Goal: Navigation & Orientation: Find specific page/section

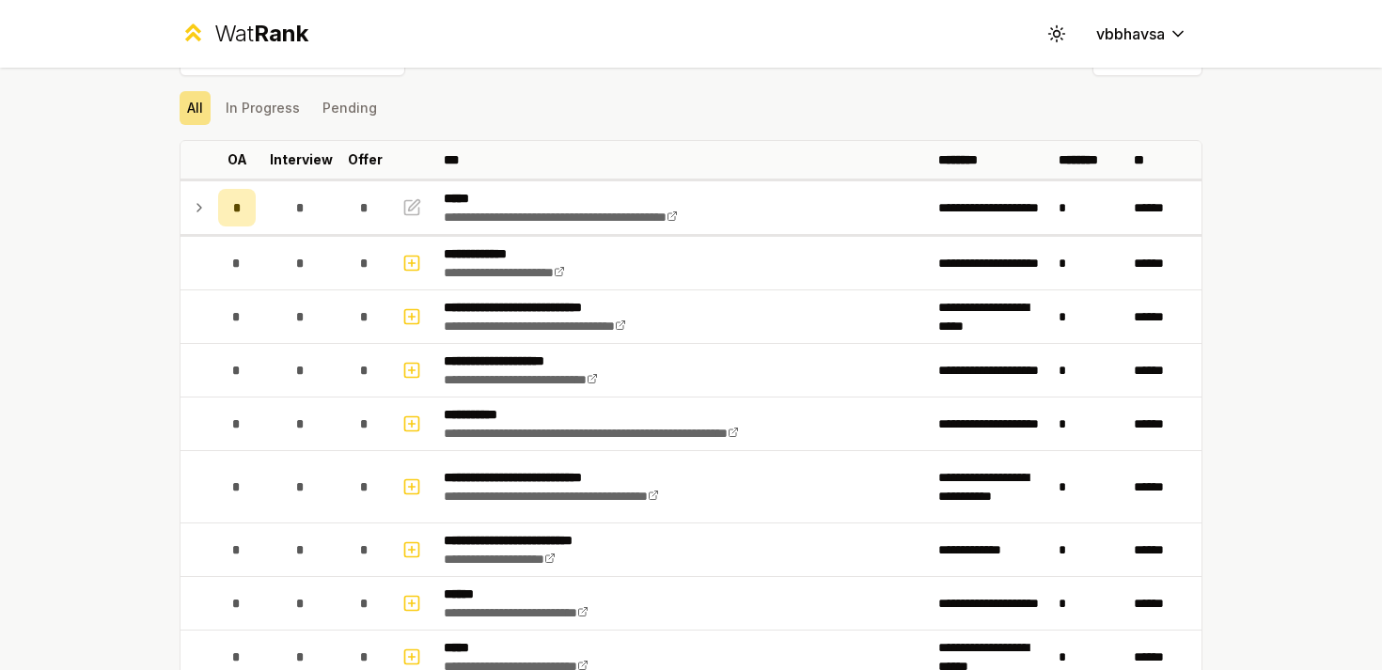
scroll to position [64, 0]
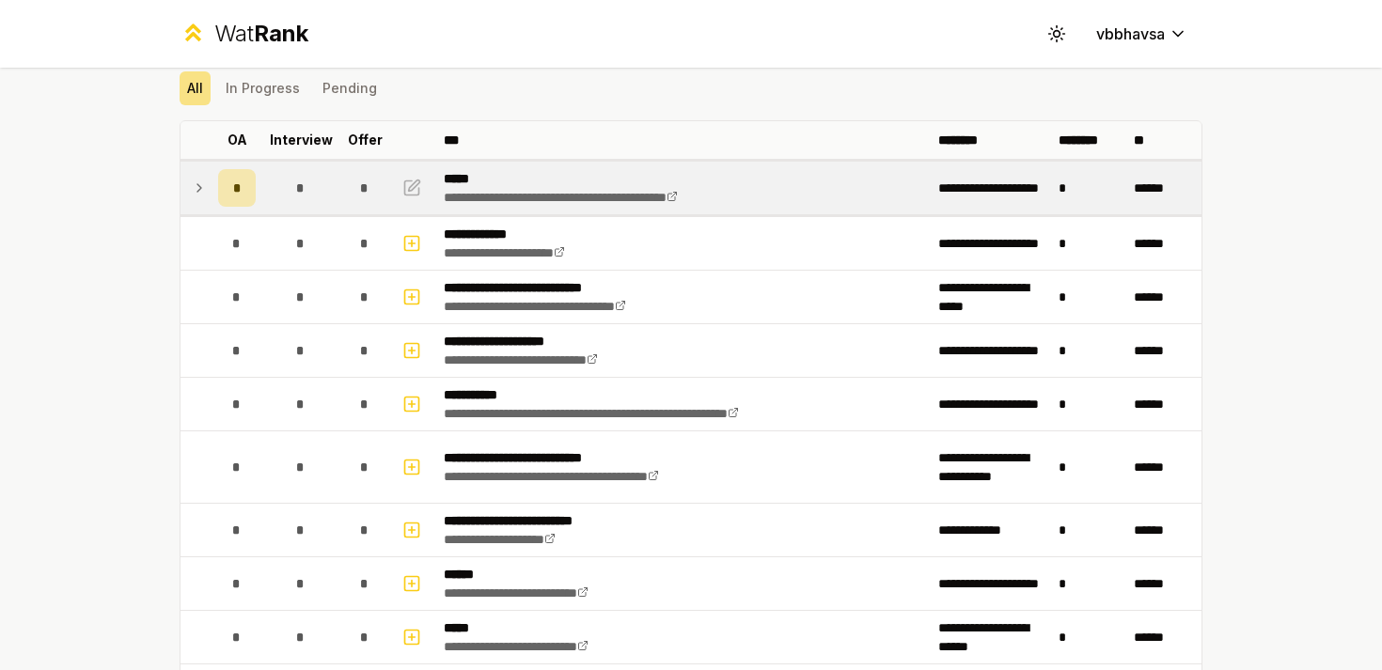
click at [197, 187] on icon at bounding box center [199, 188] width 15 height 23
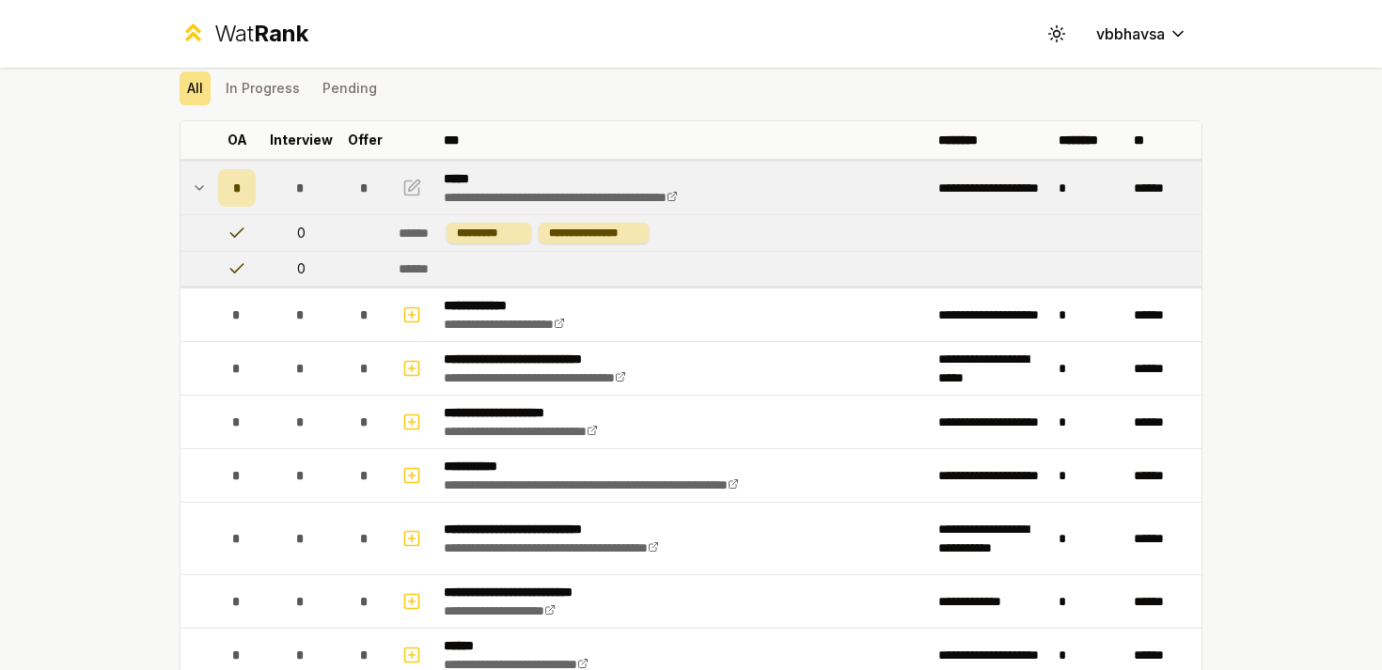
click at [197, 188] on icon at bounding box center [200, 188] width 8 height 4
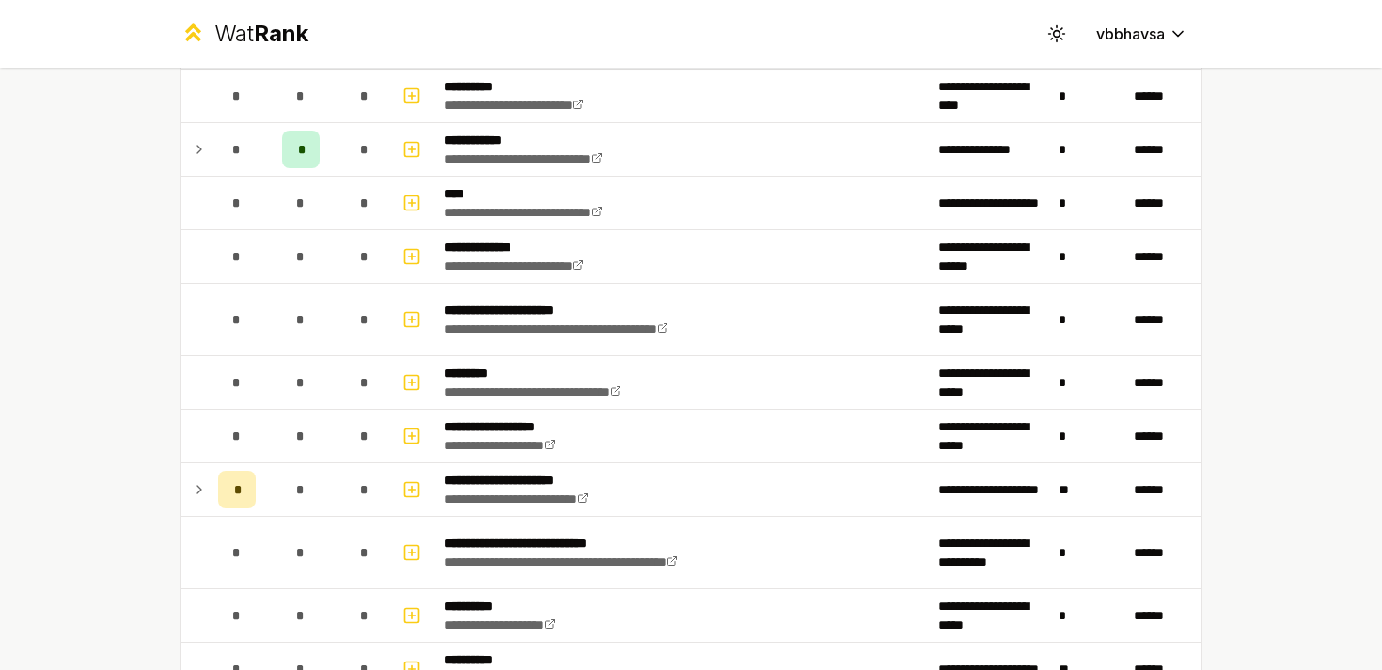
scroll to position [1608, 0]
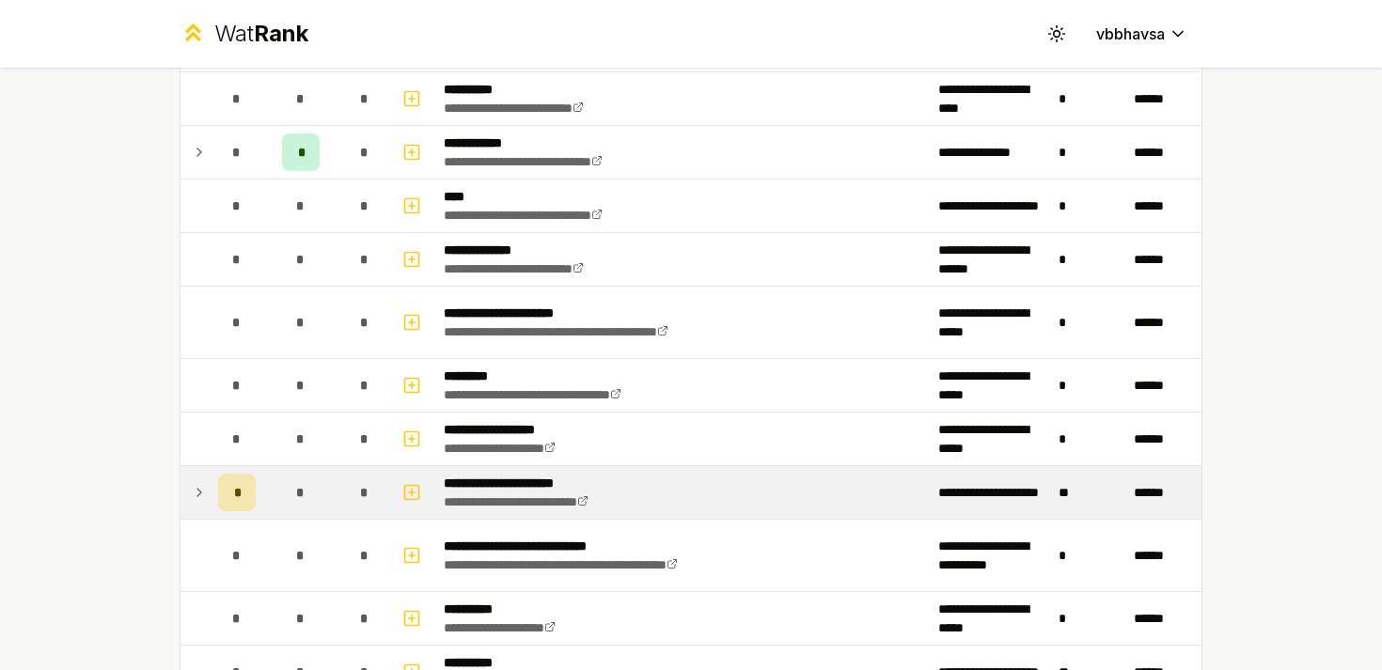
click at [197, 492] on icon at bounding box center [199, 492] width 15 height 23
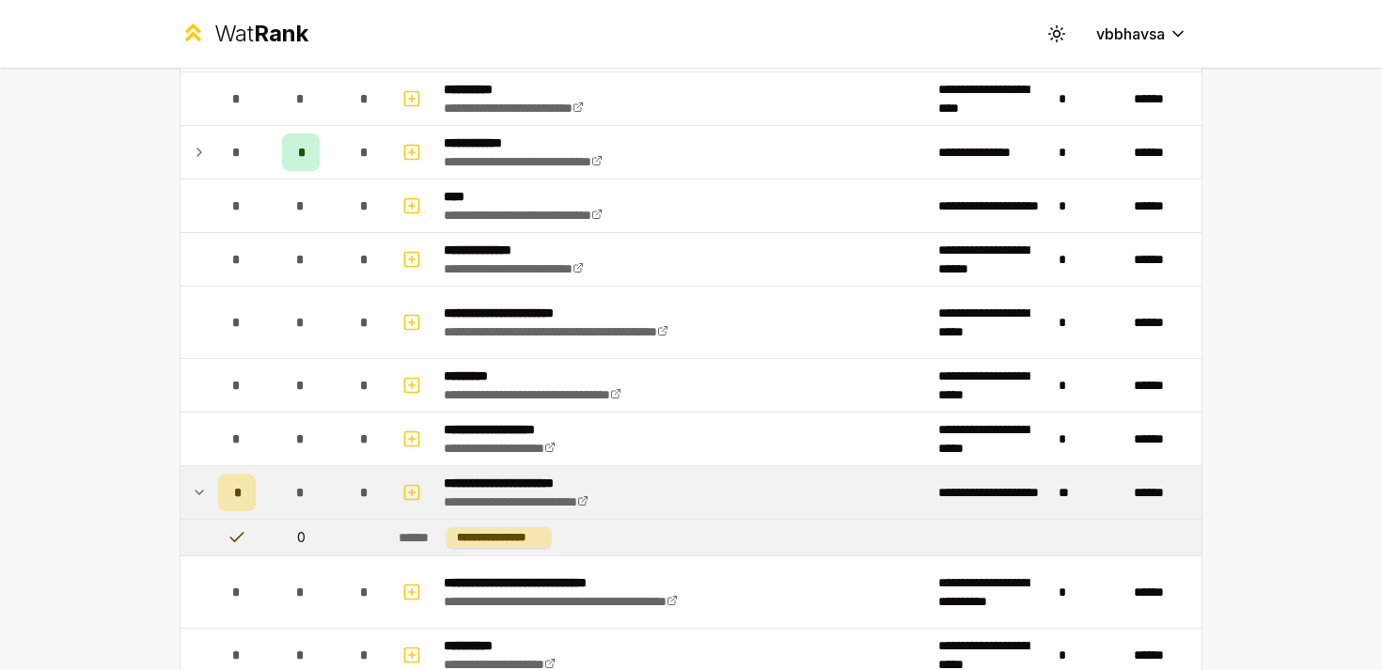
click at [208, 494] on td at bounding box center [196, 492] width 30 height 53
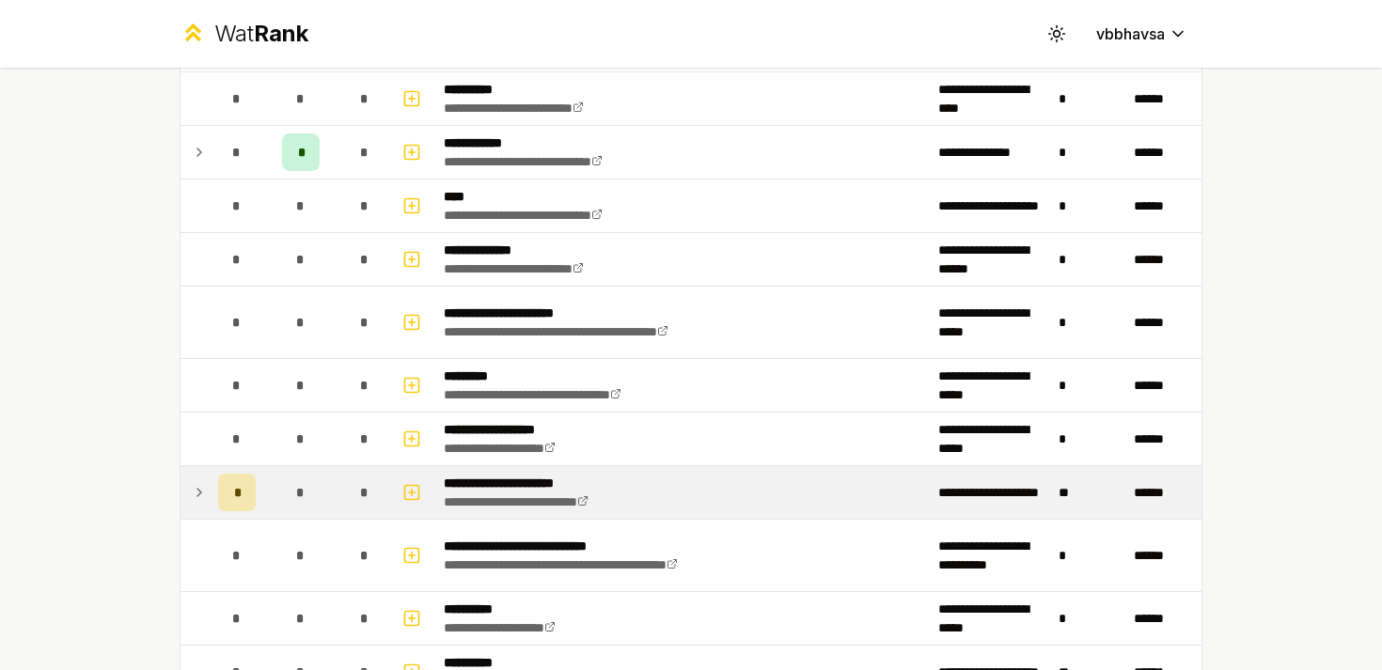
scroll to position [1543, 0]
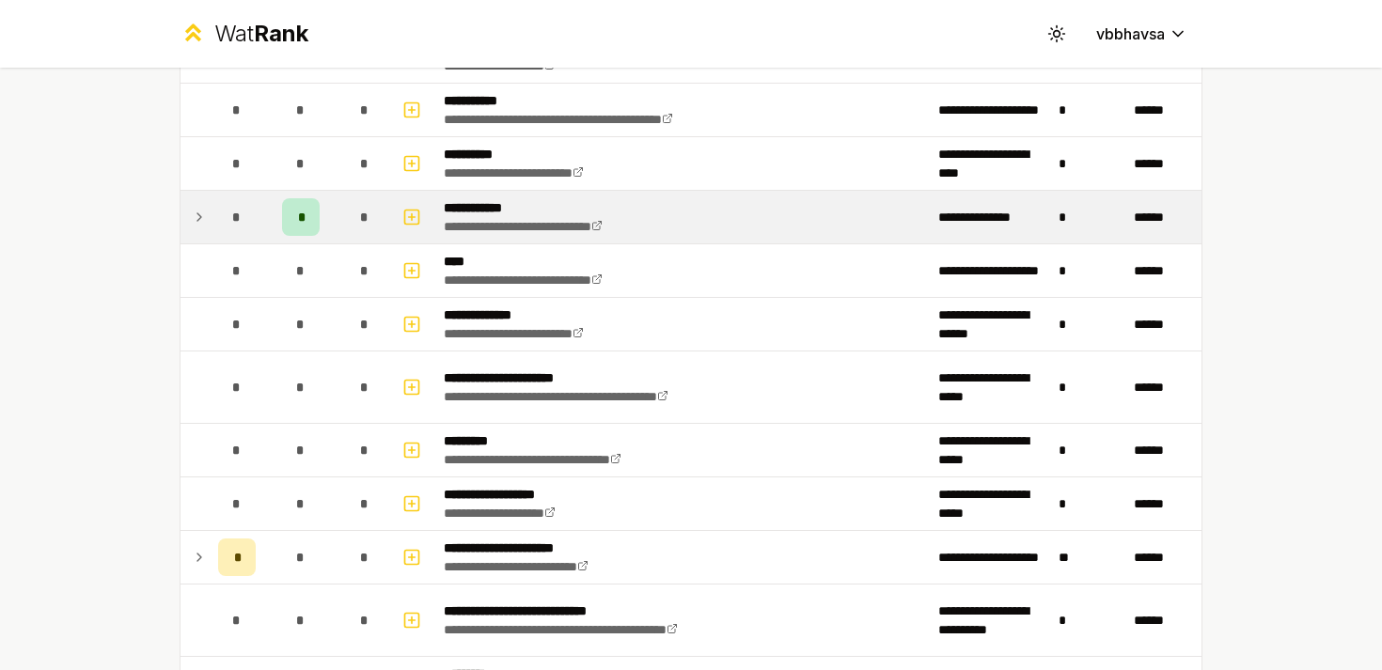
click at [221, 212] on div "*" at bounding box center [237, 217] width 38 height 38
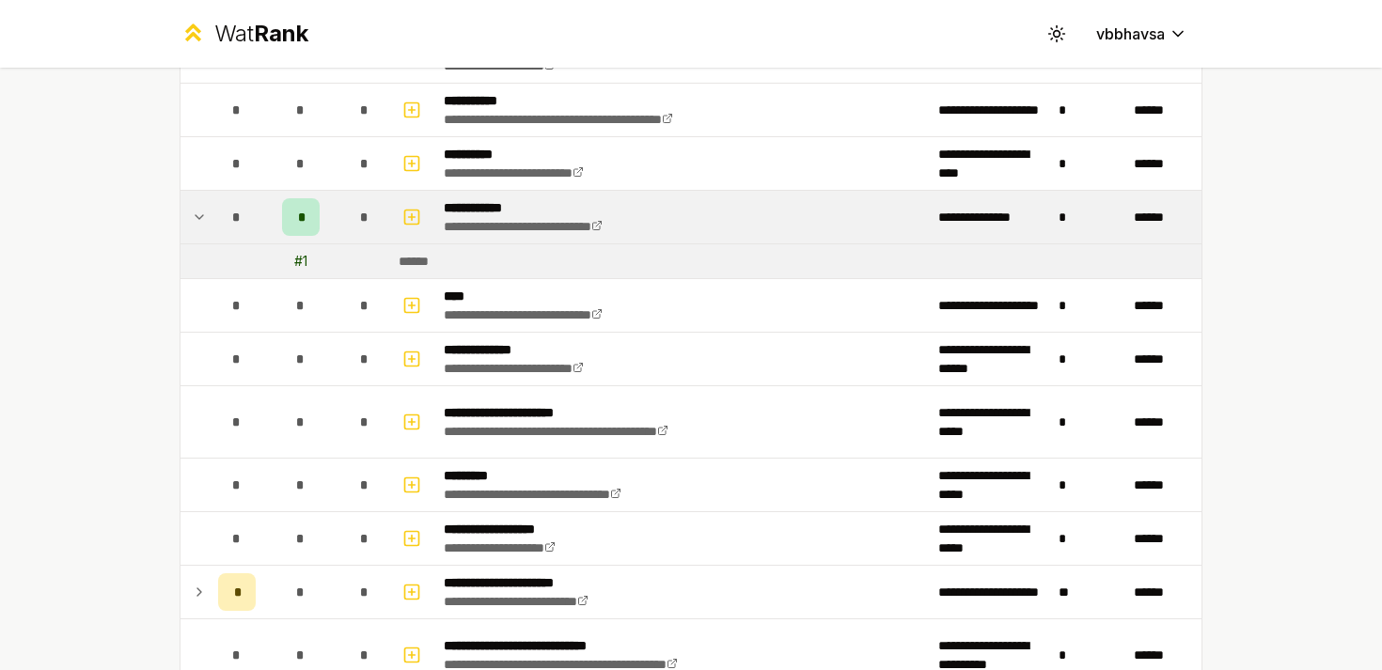
click at [221, 212] on div "*" at bounding box center [237, 217] width 38 height 38
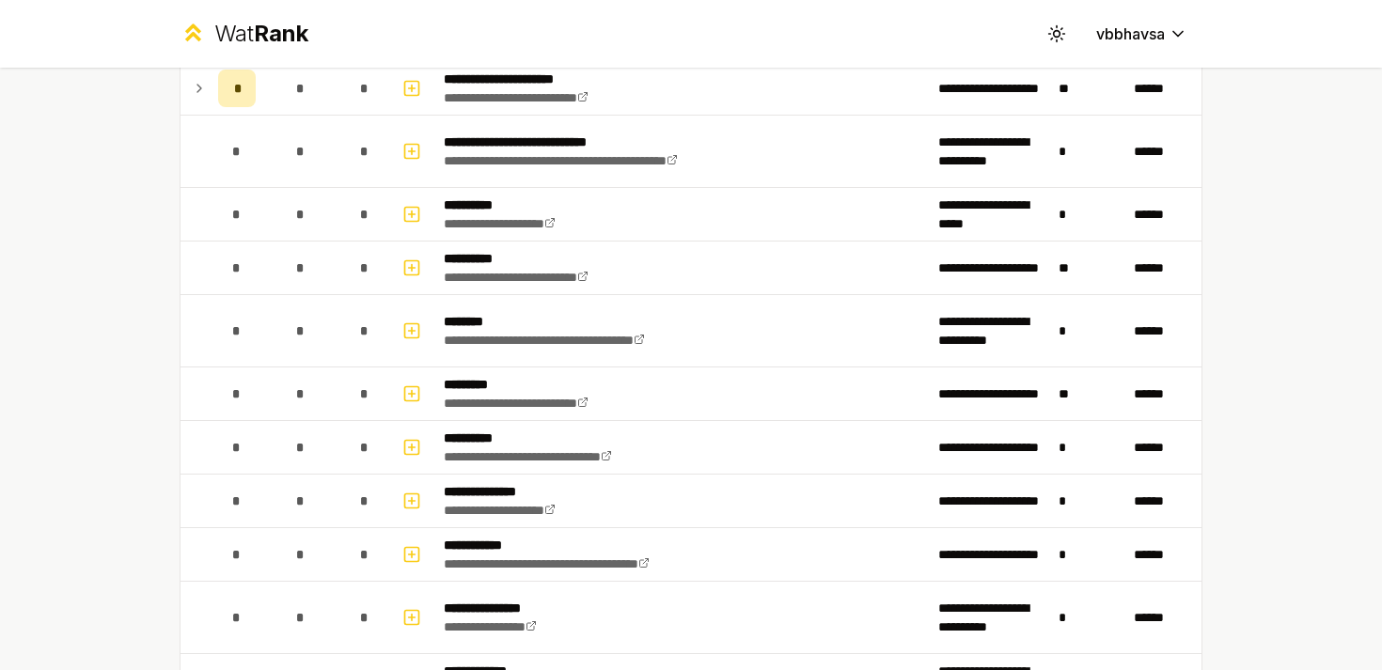
scroll to position [1762, 0]
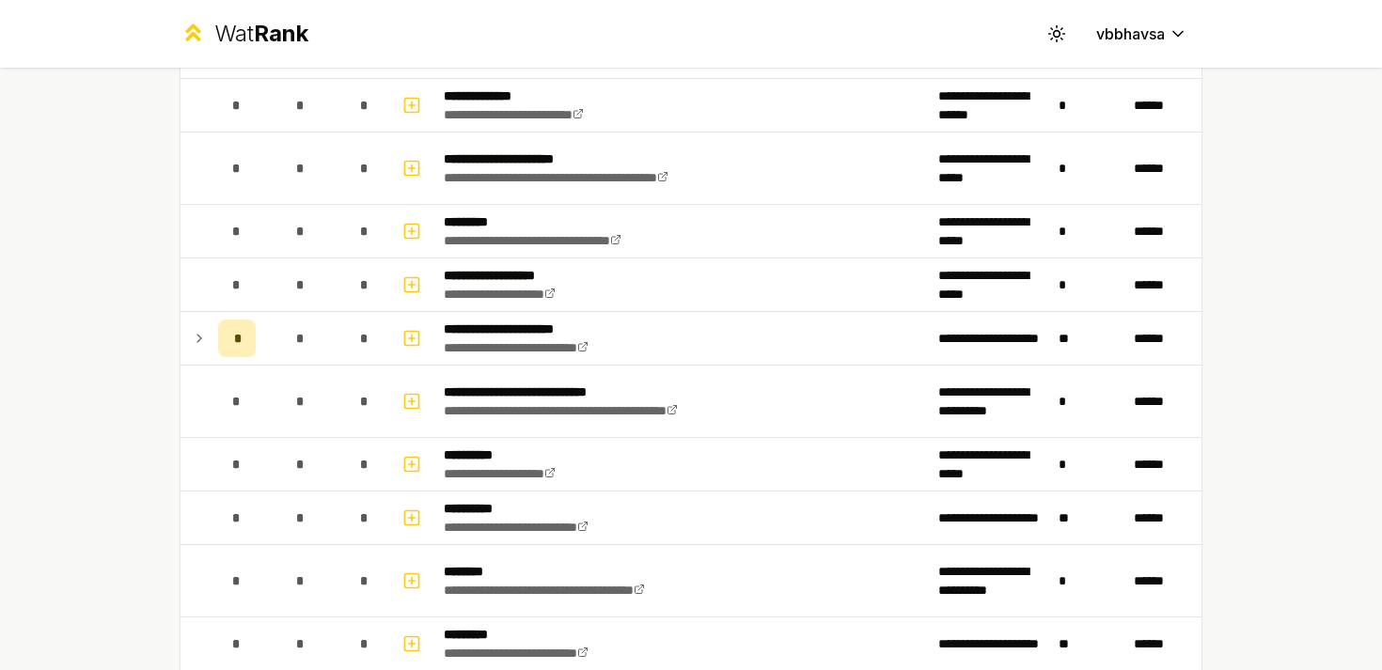
click at [202, 338] on icon at bounding box center [199, 338] width 15 height 23
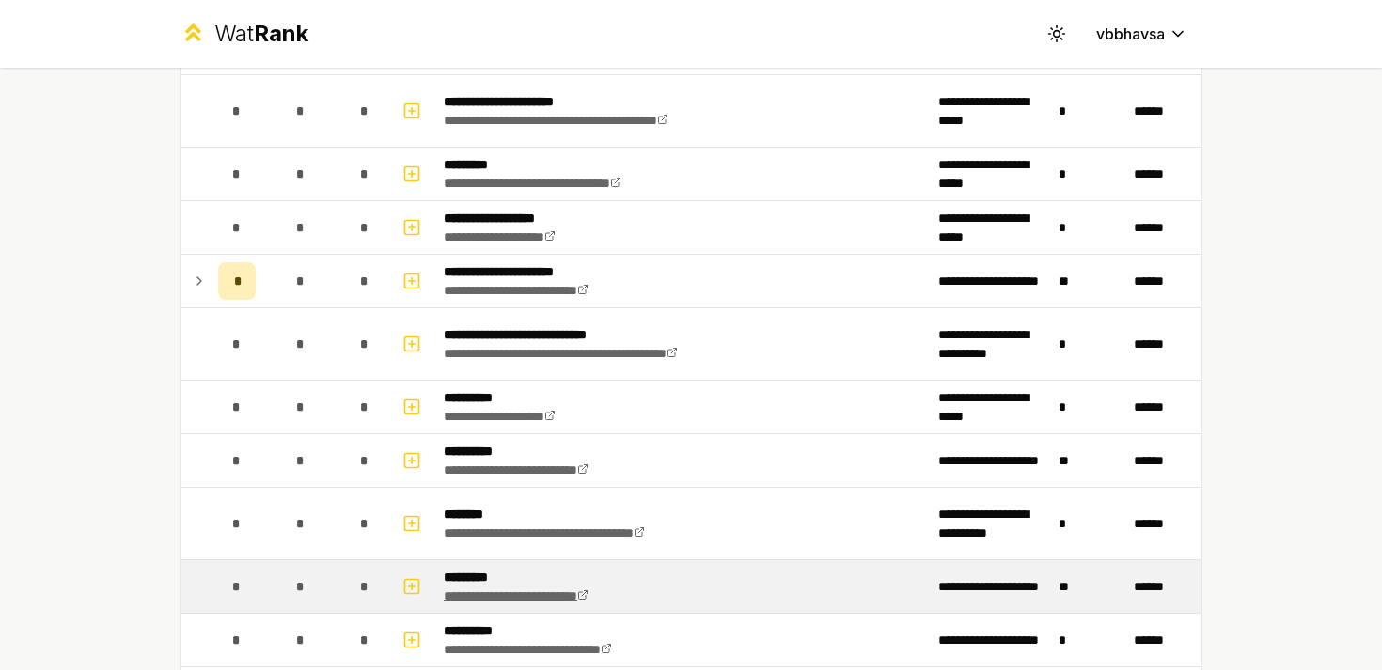
scroll to position [1808, 0]
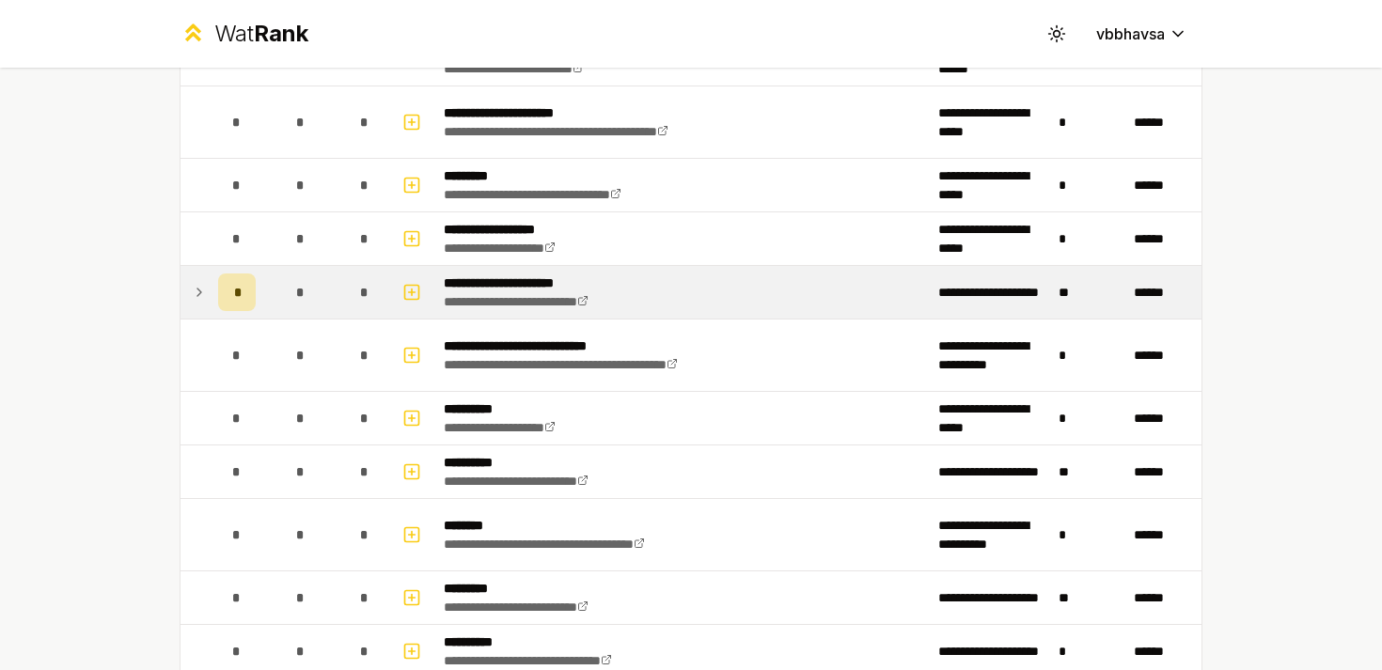
click at [199, 291] on icon at bounding box center [199, 293] width 4 height 8
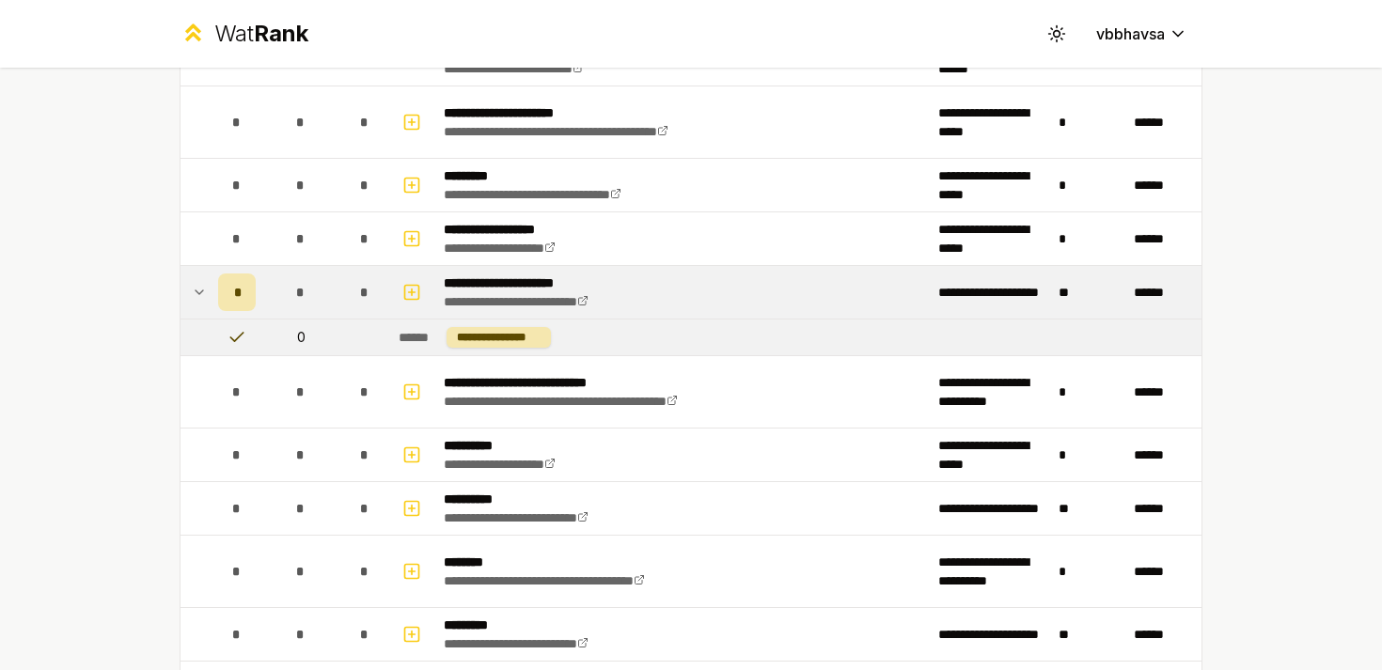
click at [199, 291] on icon at bounding box center [199, 292] width 15 height 23
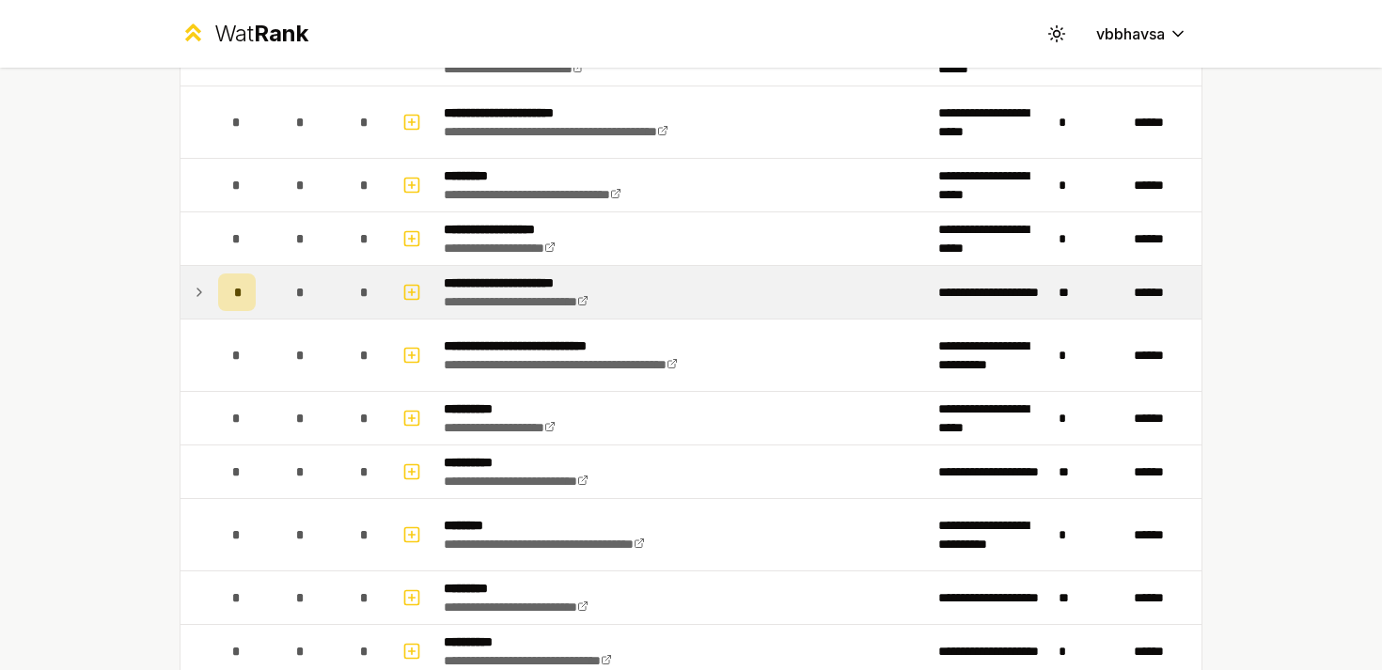
click at [199, 291] on icon at bounding box center [199, 293] width 4 height 8
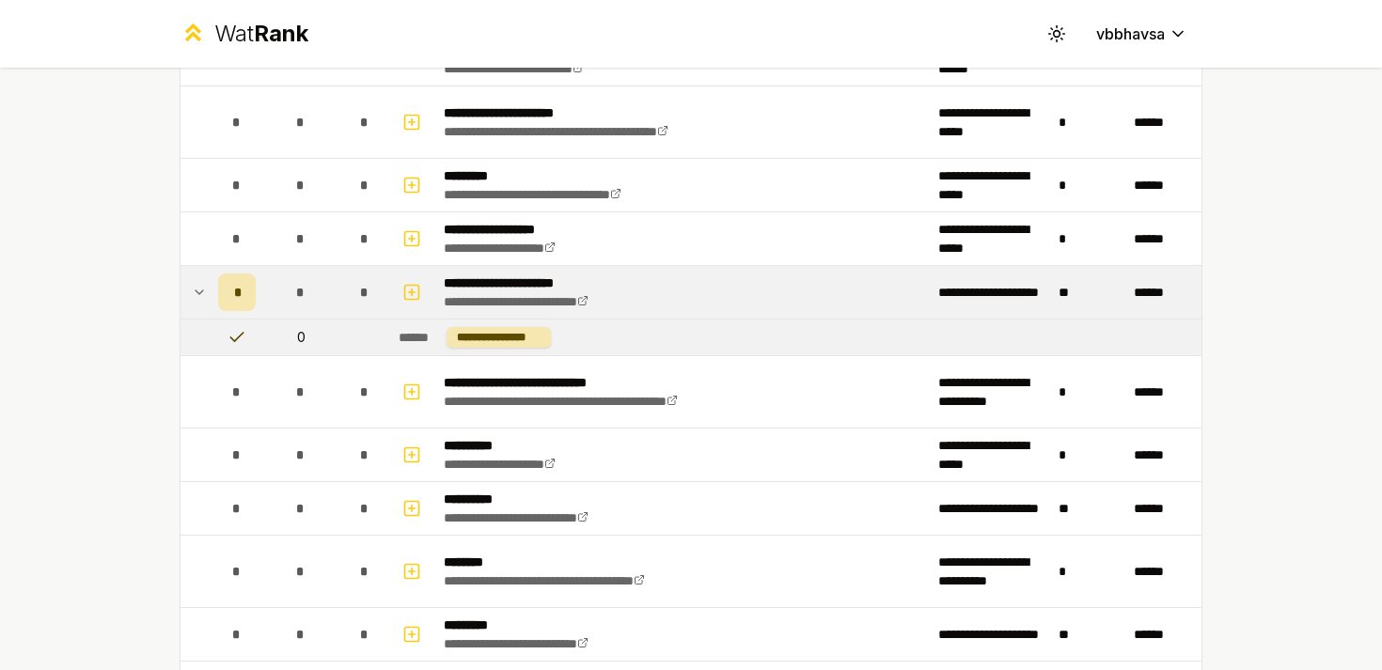
click at [199, 291] on icon at bounding box center [199, 292] width 15 height 23
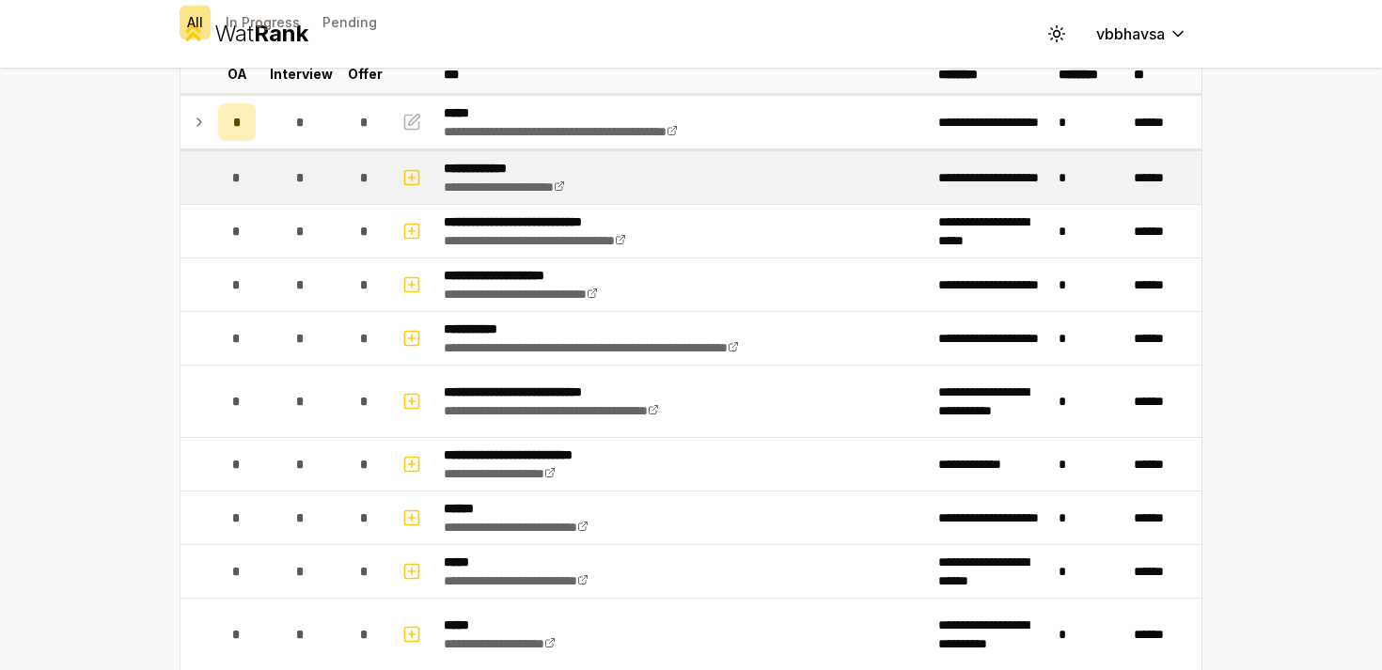
scroll to position [136, 0]
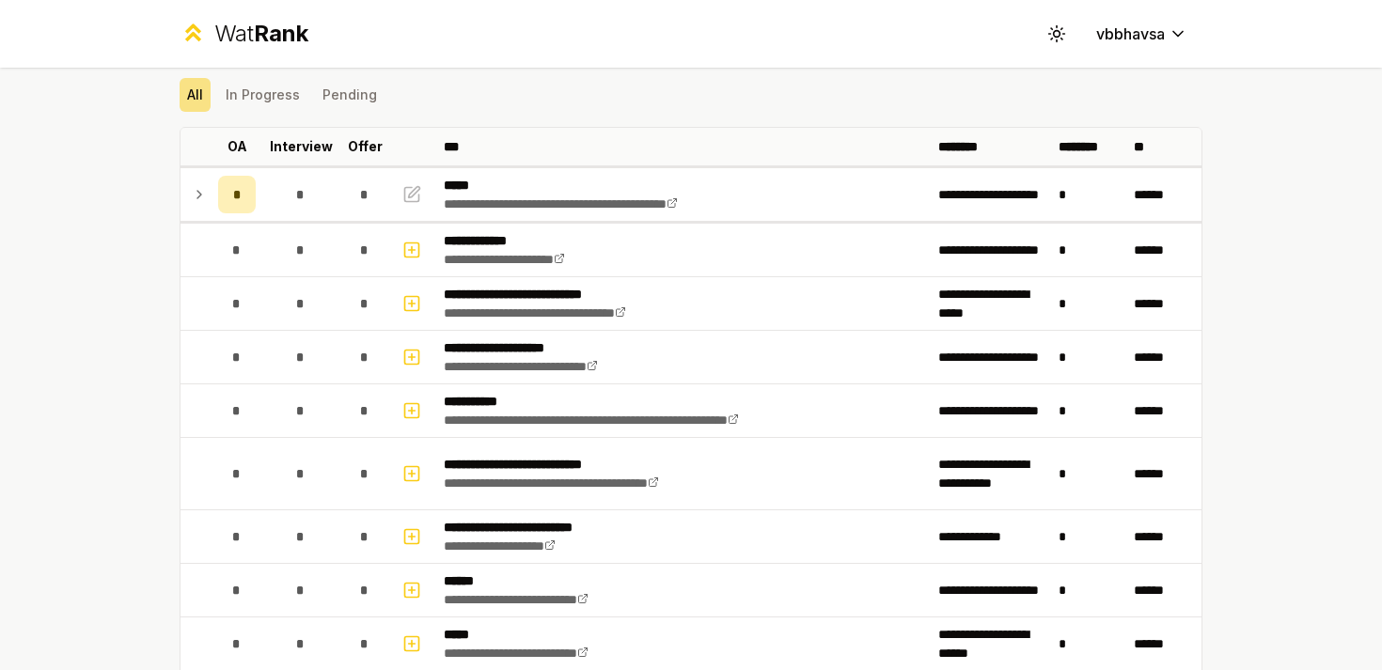
scroll to position [71, 0]
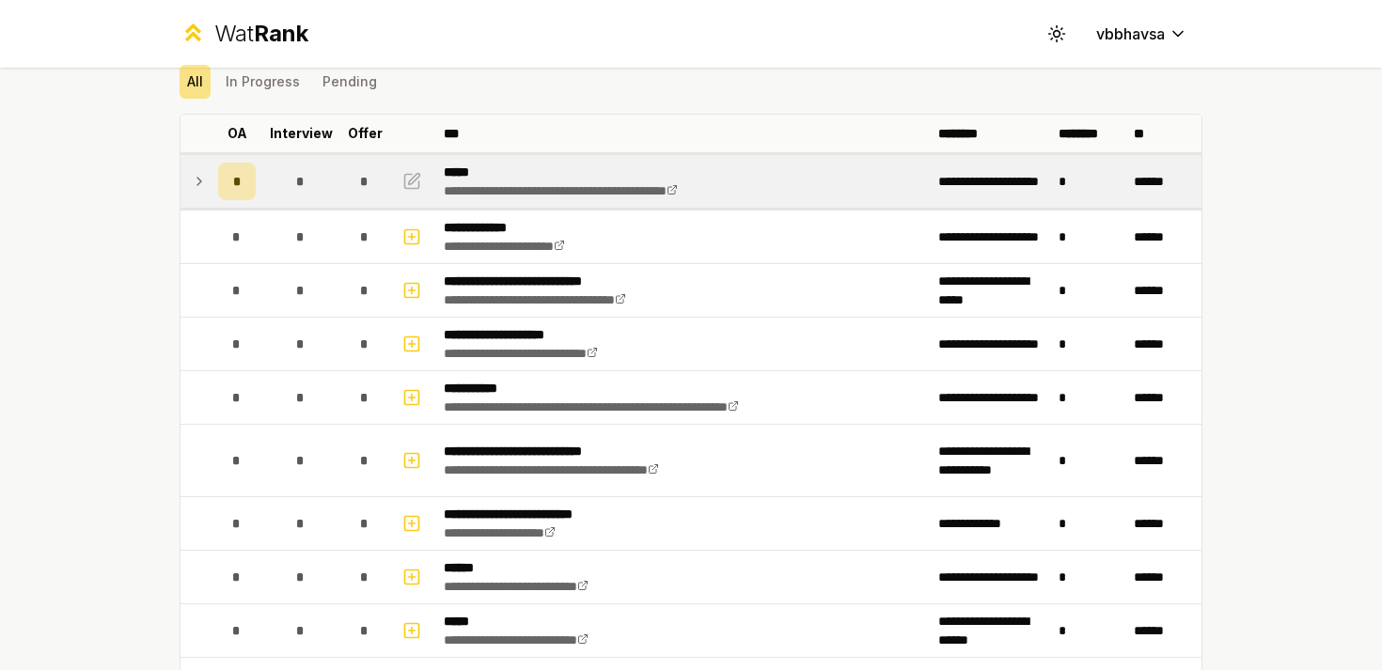
click at [193, 181] on icon at bounding box center [199, 181] width 15 height 23
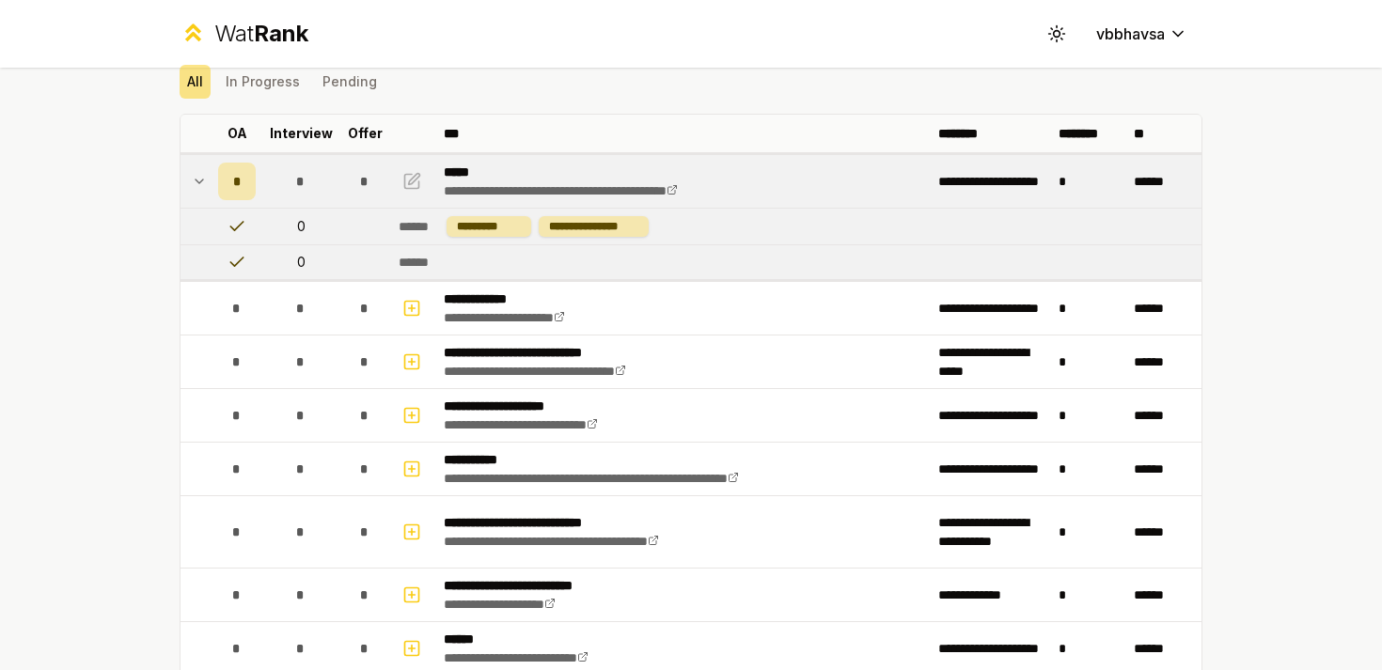
click at [193, 181] on icon at bounding box center [199, 181] width 15 height 23
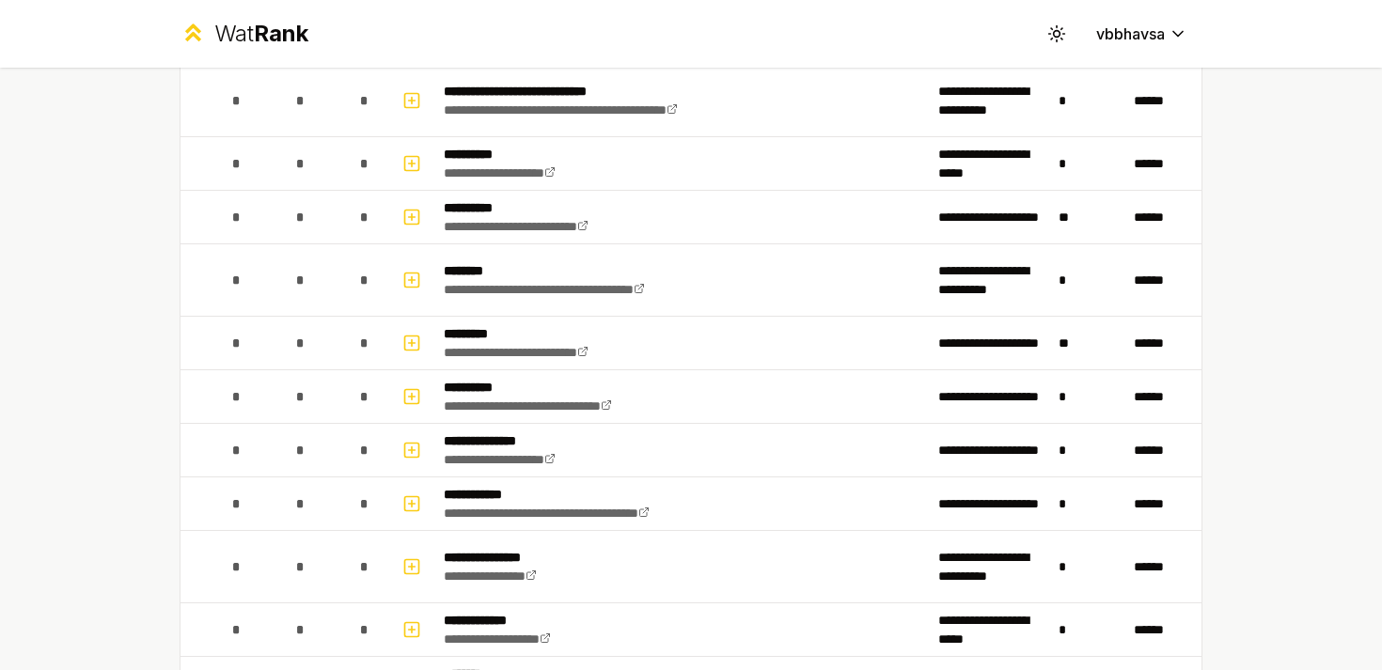
scroll to position [2220, 0]
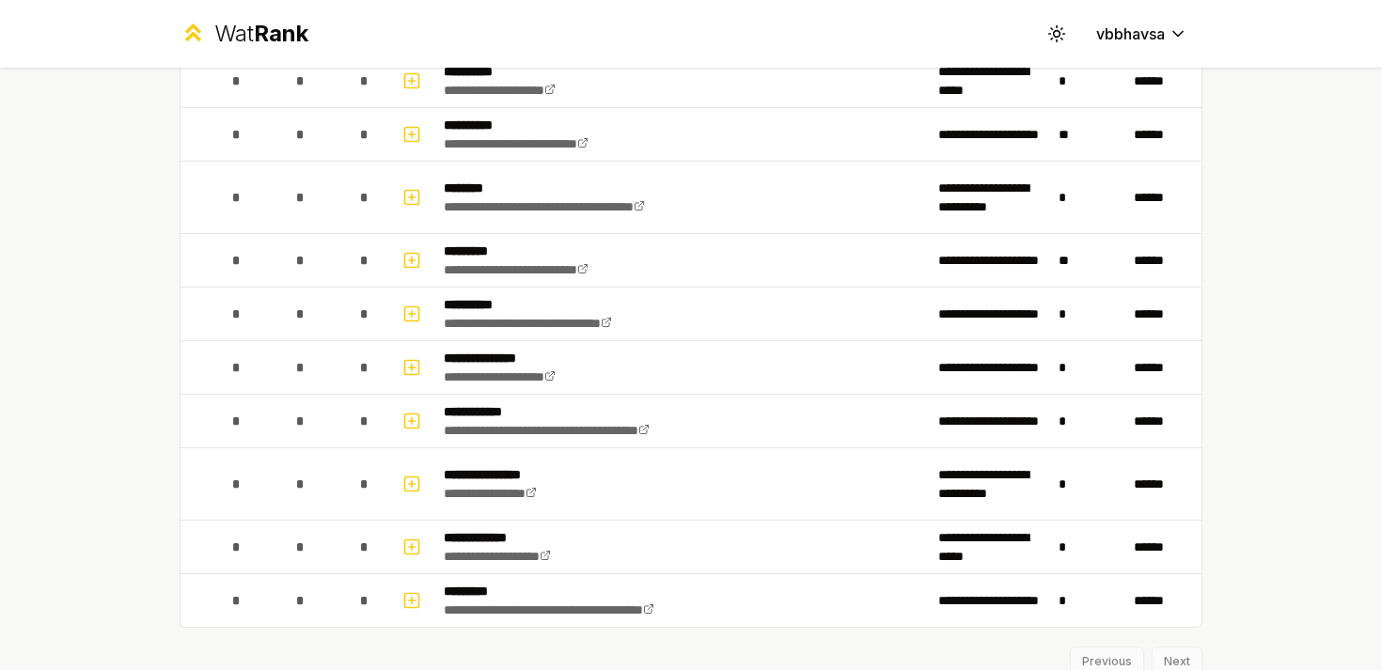
scroll to position [2176, 0]
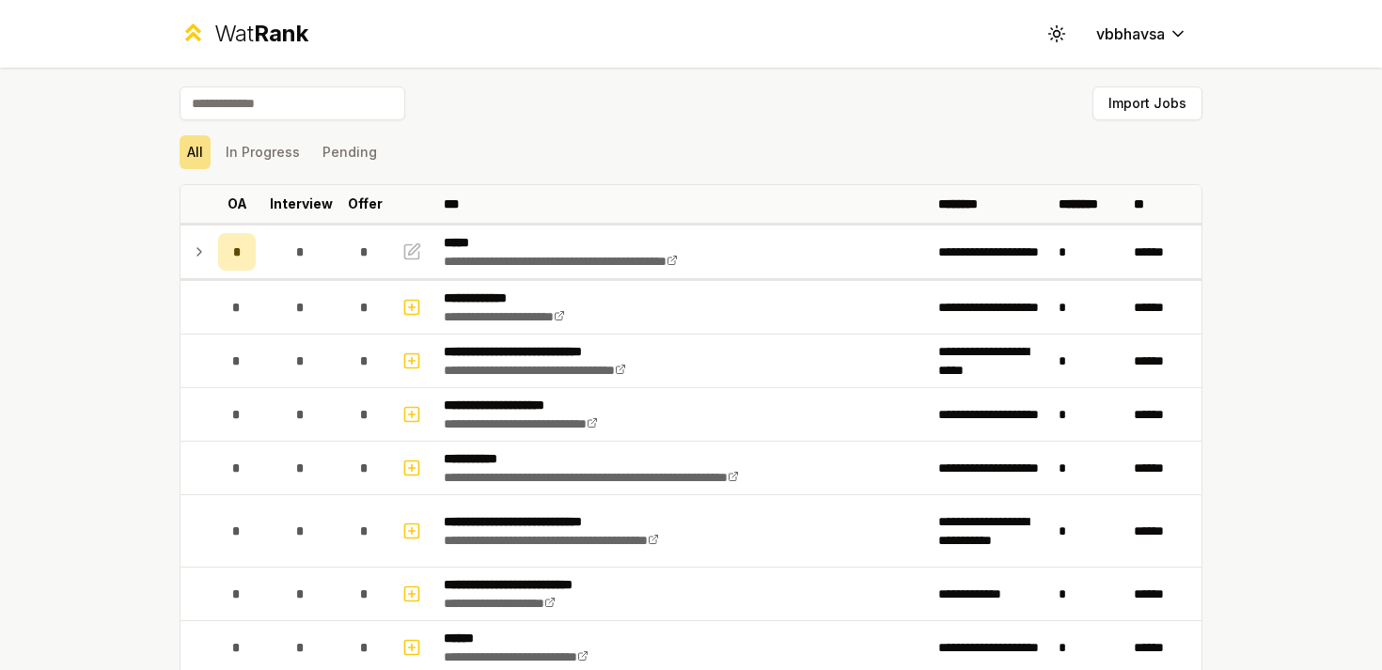
click at [757, 106] on div "Import Jobs" at bounding box center [691, 106] width 1023 height 41
